Goal: Transaction & Acquisition: Subscribe to service/newsletter

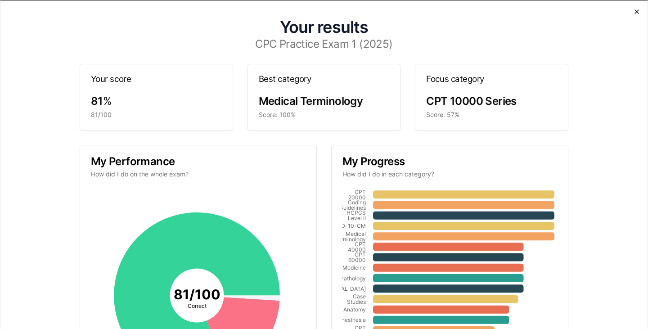
click at [634, 12] on icon "button" at bounding box center [636, 11] width 4 height 4
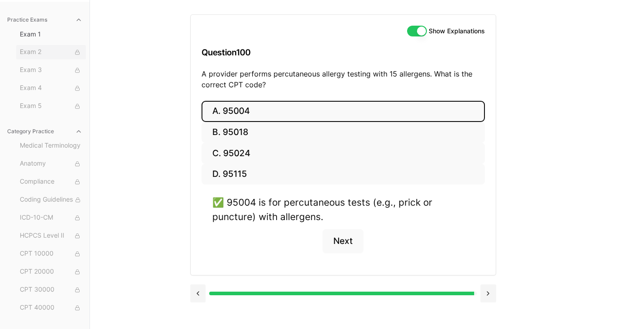
click at [38, 52] on span "Exam 2" at bounding box center [51, 52] width 63 height 10
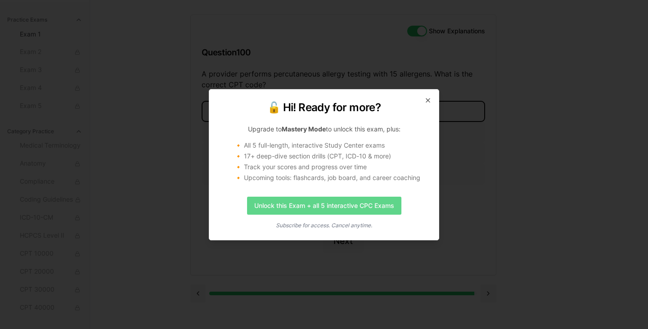
click at [331, 209] on link "Unlock this Exam + all 5 interactive CPC Exams" at bounding box center [324, 206] width 154 height 18
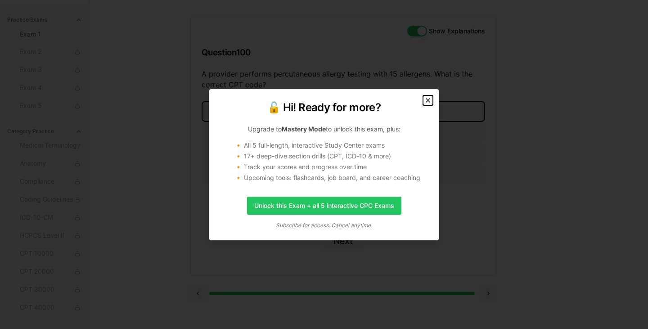
click at [426, 99] on icon "button" at bounding box center [427, 100] width 7 height 7
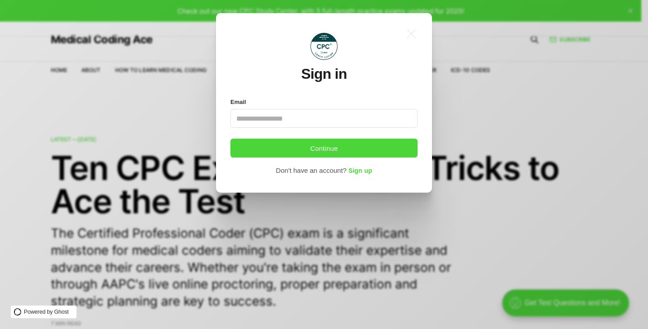
click at [255, 116] on input "Email" at bounding box center [323, 118] width 187 height 19
type input "*"
type input "**********"
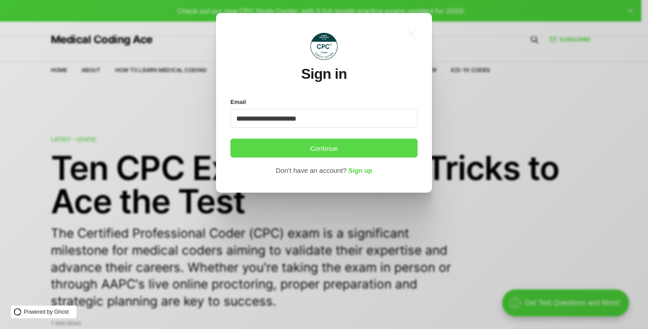
click at [230, 139] on button "Continue" at bounding box center [323, 148] width 187 height 19
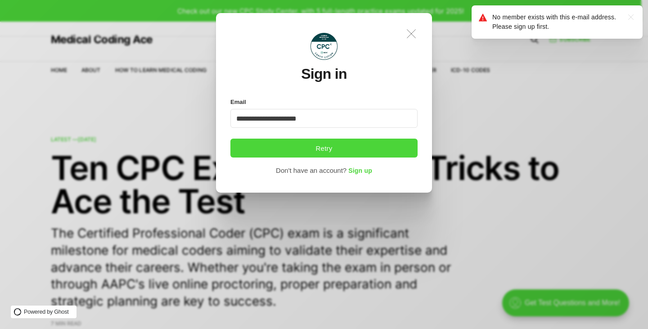
click at [418, 34] on icon ".a{fill:none;stroke:currentColor;stroke-linecap:round;stroke-linejoin:round;str…" at bounding box center [411, 34] width 20 height 20
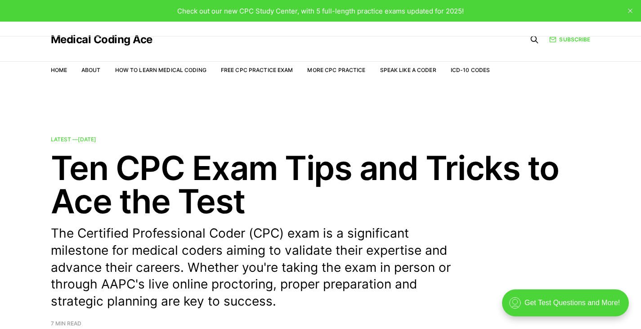
click at [323, 9] on span "Check out our new CPC Study Center, with 5 full-length practice exams updated f…" at bounding box center [320, 11] width 286 height 9
